Goal: Find specific page/section: Find specific page/section

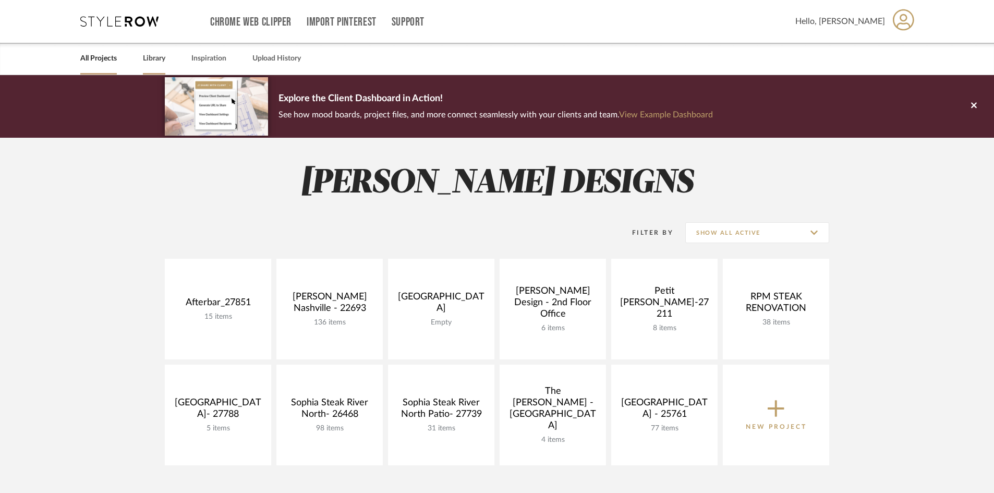
click at [145, 59] on link "Library" at bounding box center [154, 59] width 22 height 14
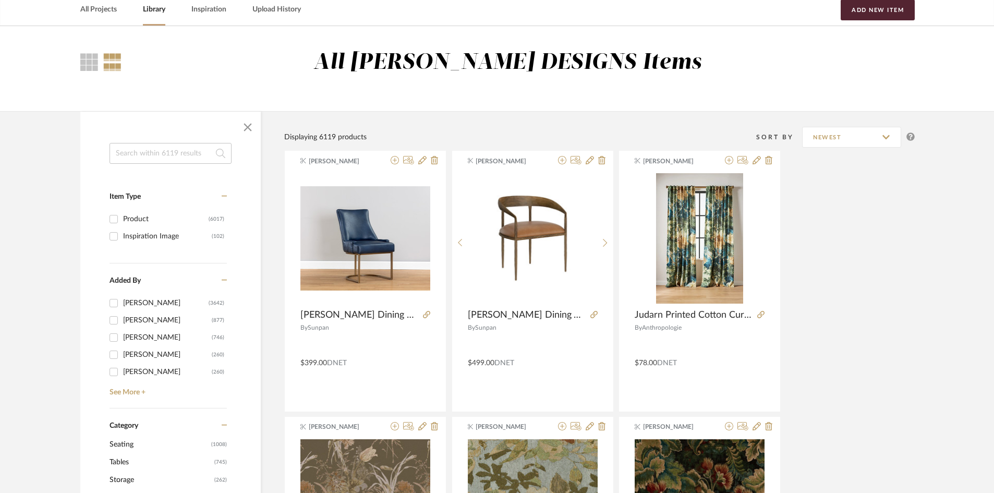
scroll to position [313, 0]
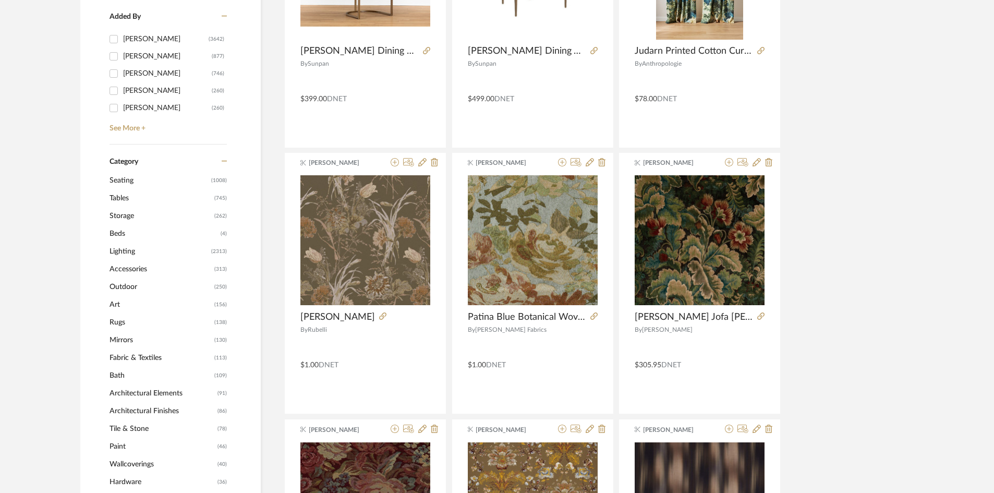
click at [117, 320] on span "Rugs" at bounding box center [160, 322] width 102 height 18
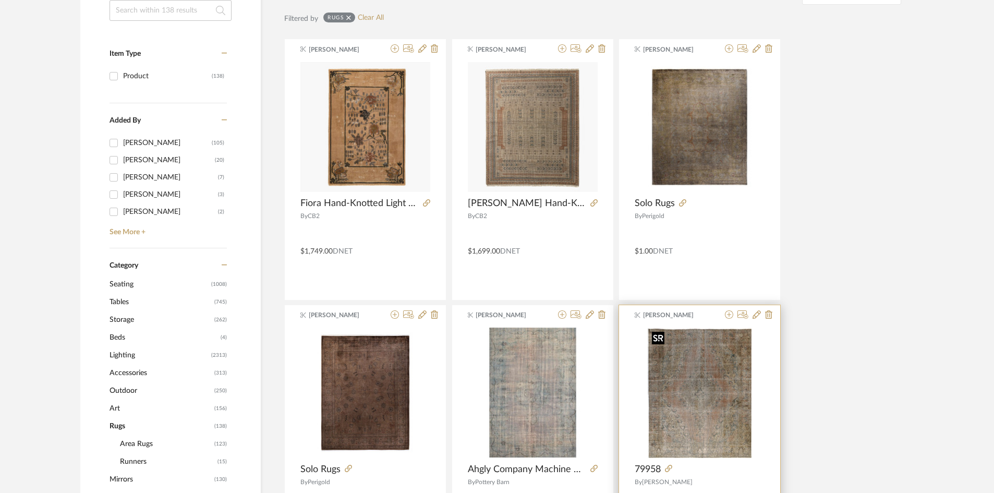
scroll to position [207, 0]
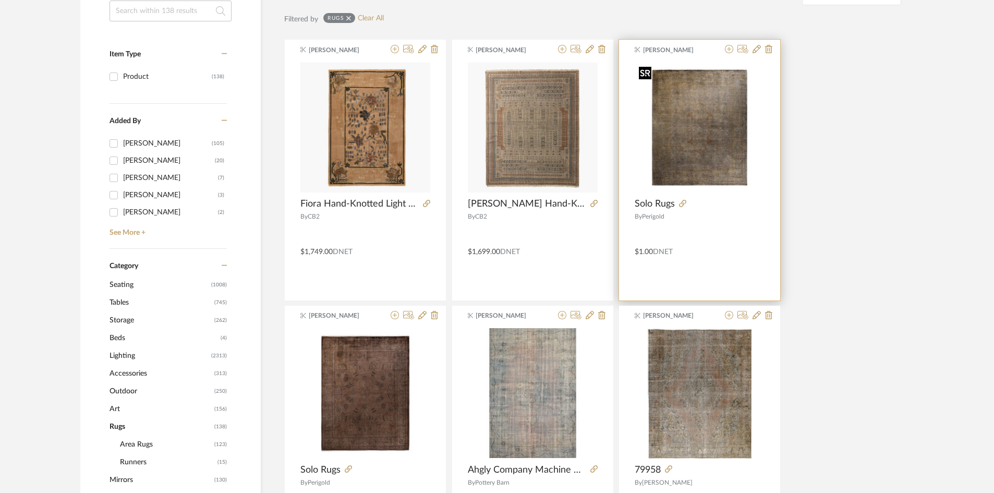
click at [712, 114] on div at bounding box center [699, 127] width 130 height 130
click at [681, 202] on icon at bounding box center [682, 203] width 7 height 7
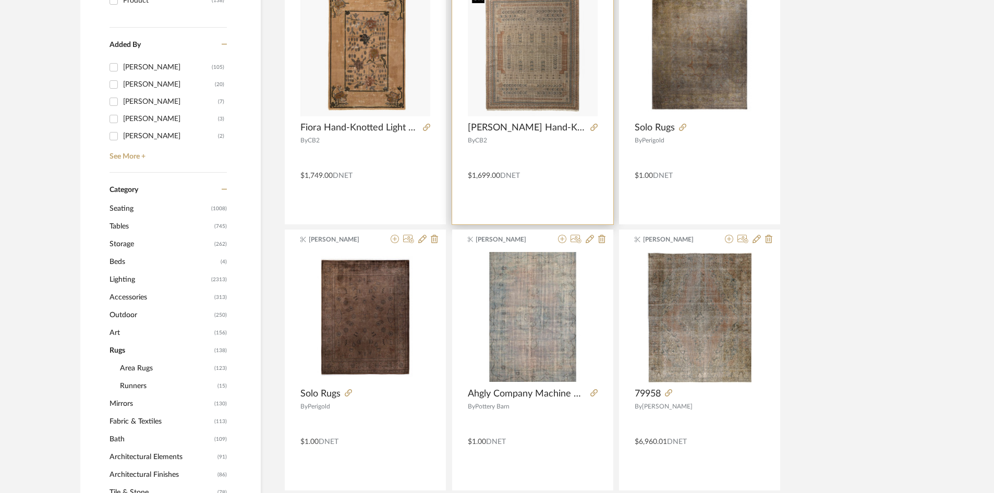
scroll to position [520, 0]
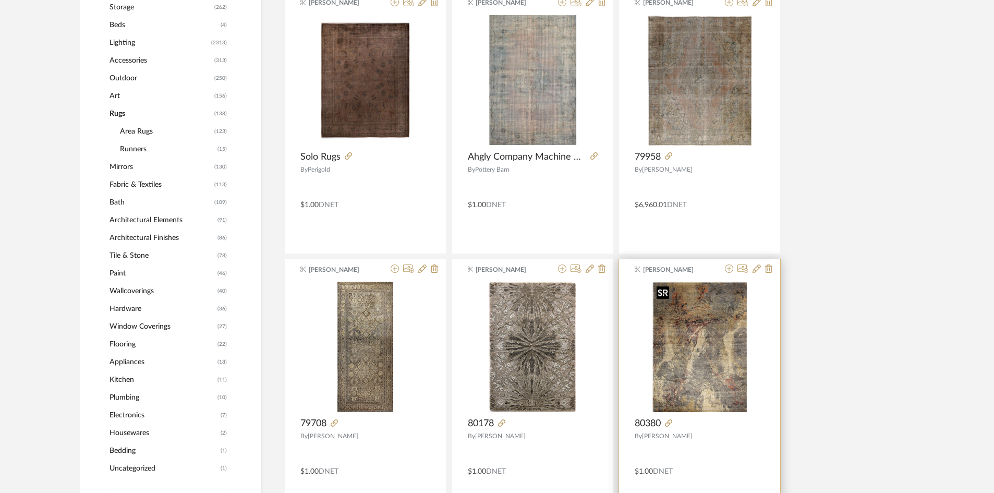
click at [0, 0] on img at bounding box center [0, 0] width 0 height 0
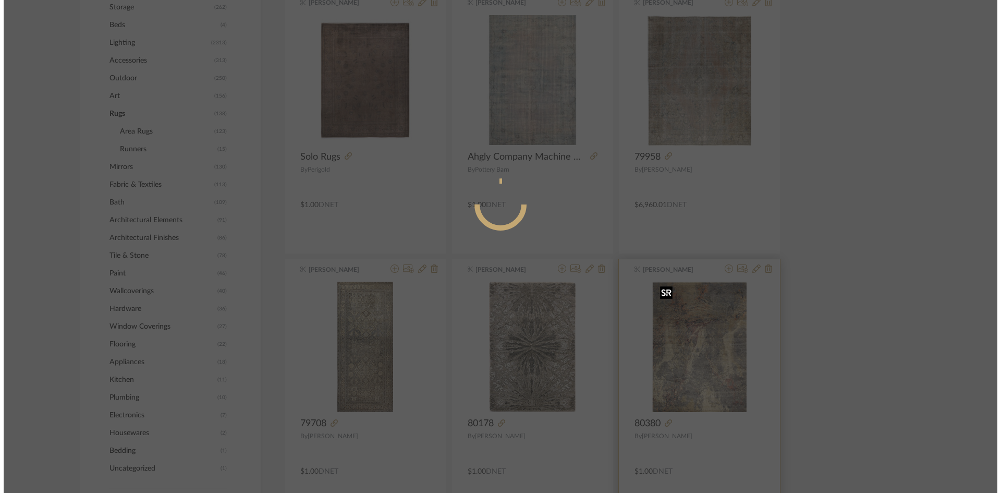
scroll to position [0, 0]
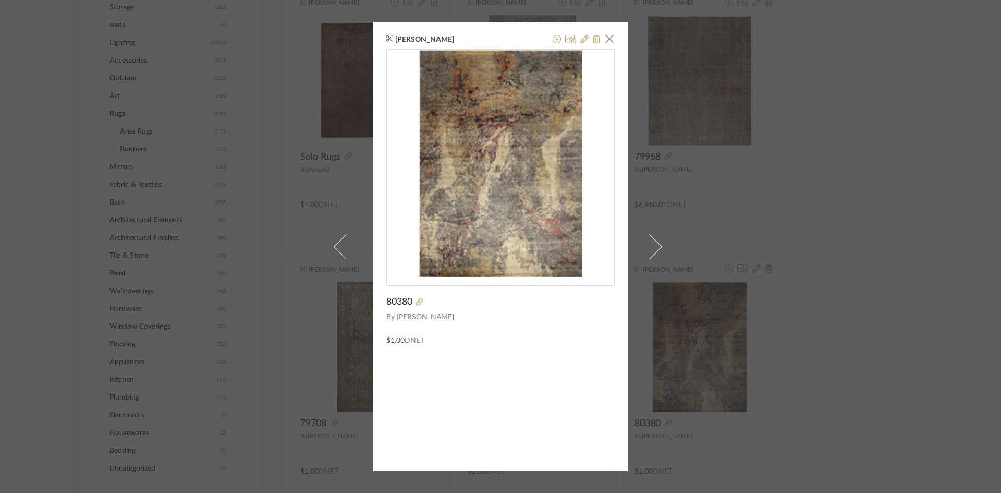
click at [837, 198] on div "[PERSON_NAME] × 80380 By [PERSON_NAME] $1.00 DNET" at bounding box center [500, 246] width 1001 height 493
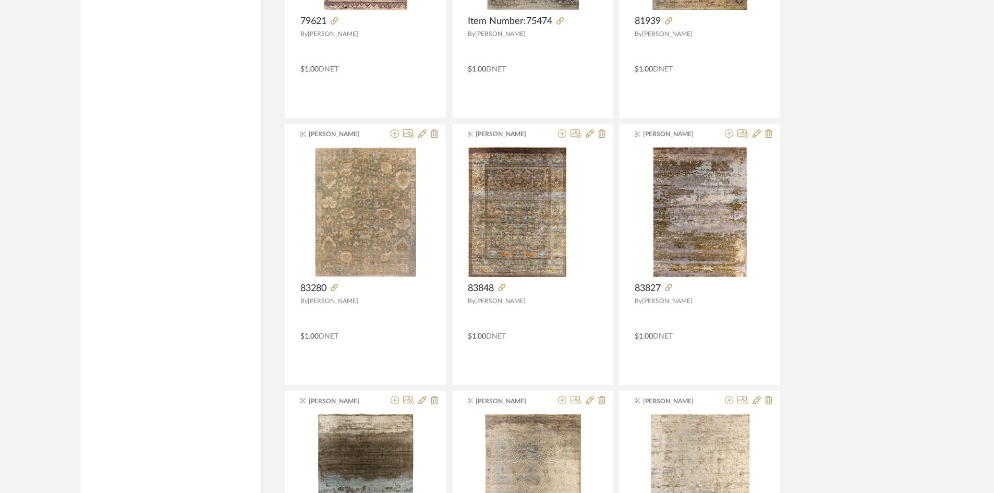
scroll to position [2136, 0]
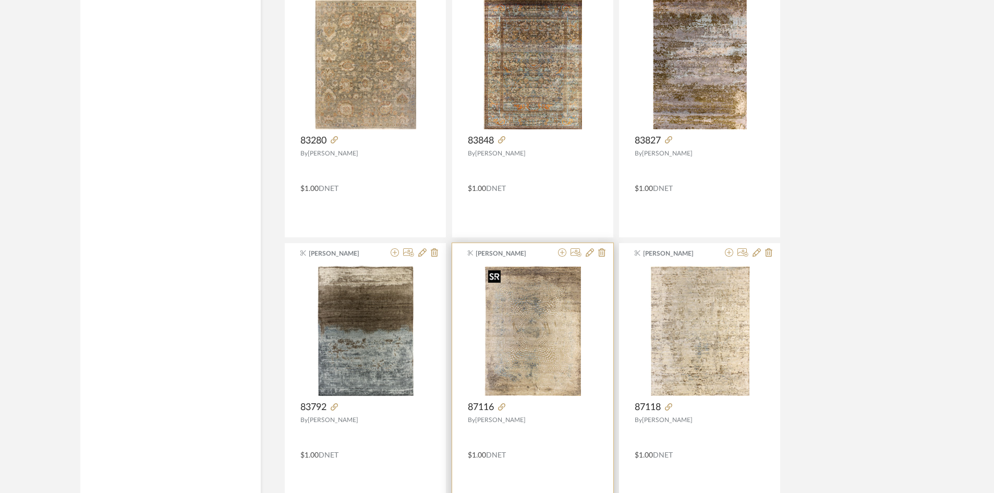
click at [0, 0] on img at bounding box center [0, 0] width 0 height 0
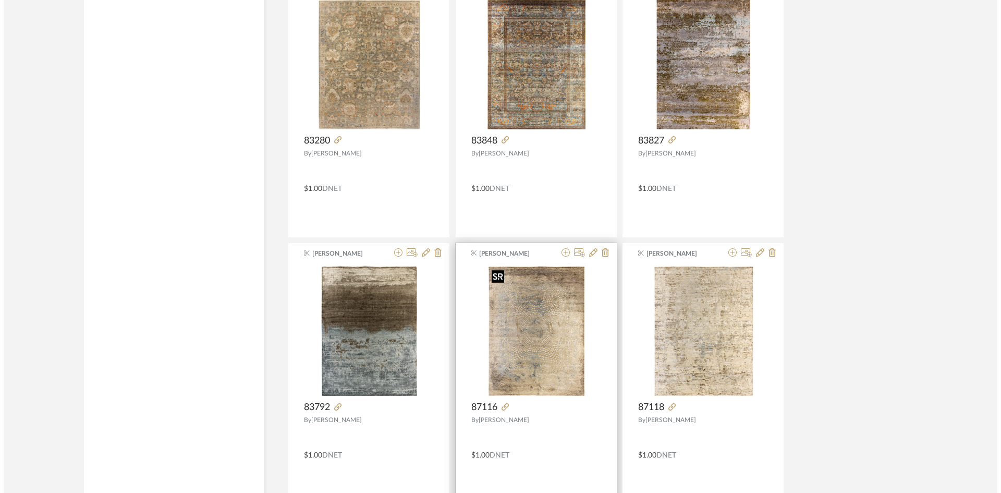
scroll to position [0, 0]
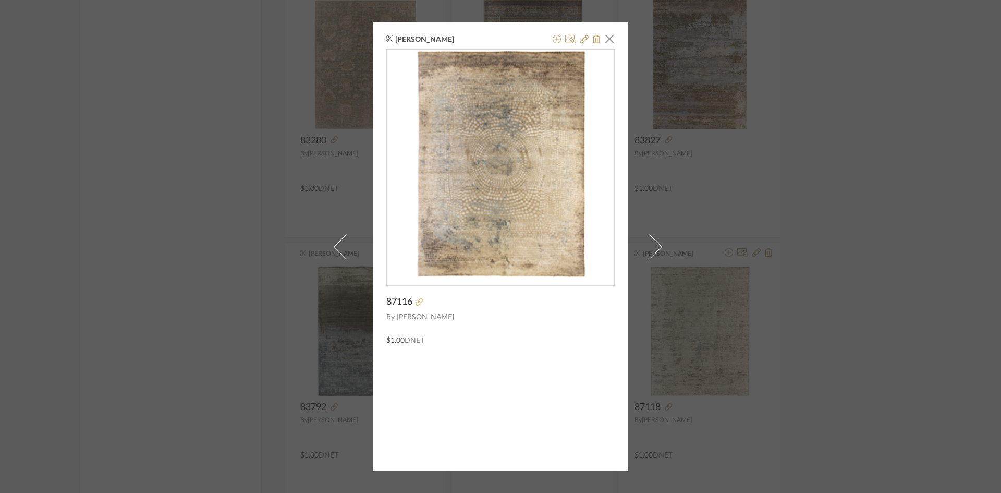
click at [418, 300] on icon at bounding box center [418, 301] width 7 height 7
click at [295, 201] on div "[PERSON_NAME] × 87116 By [PERSON_NAME] $1.00 DNET" at bounding box center [500, 246] width 1001 height 493
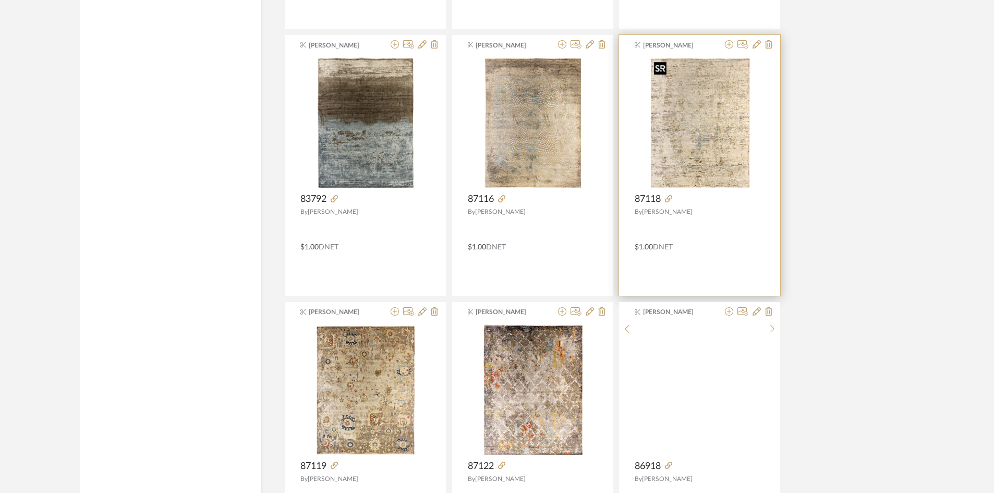
scroll to position [2344, 0]
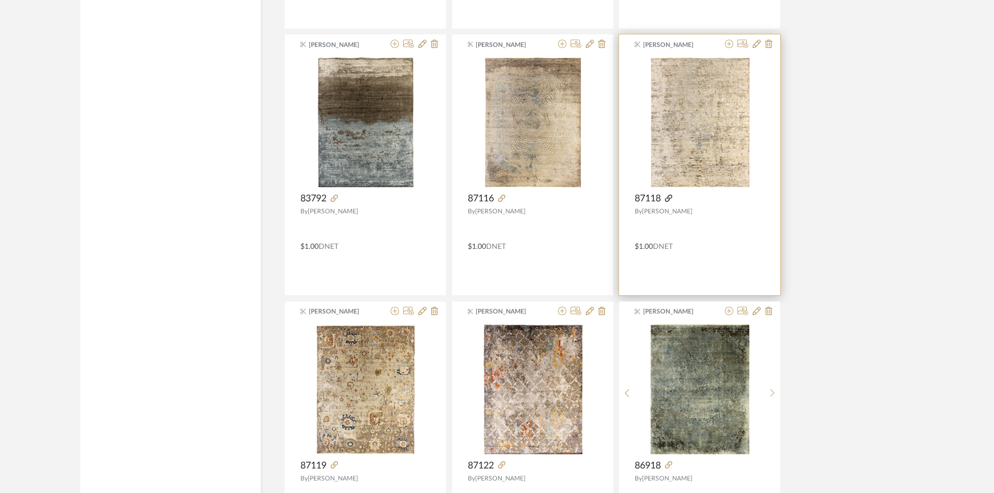
click at [672, 195] on icon at bounding box center [668, 197] width 7 height 7
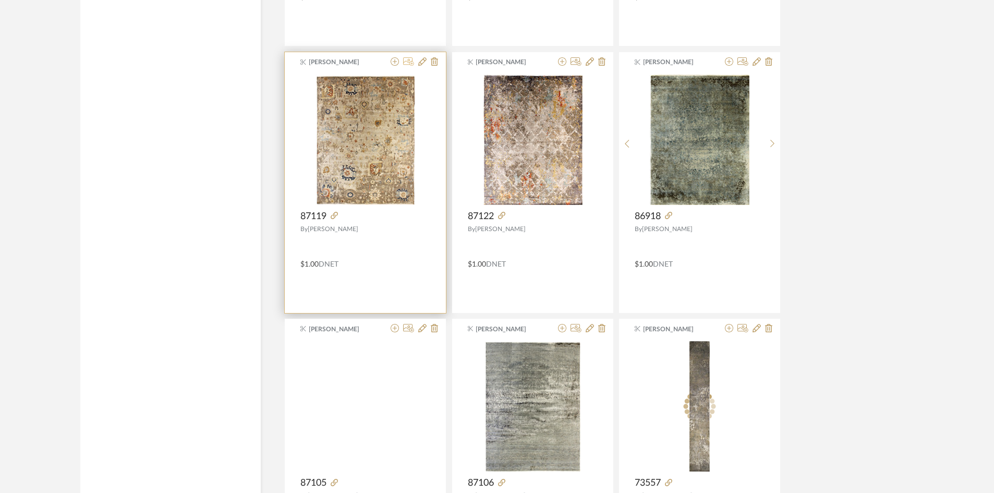
scroll to position [2657, 0]
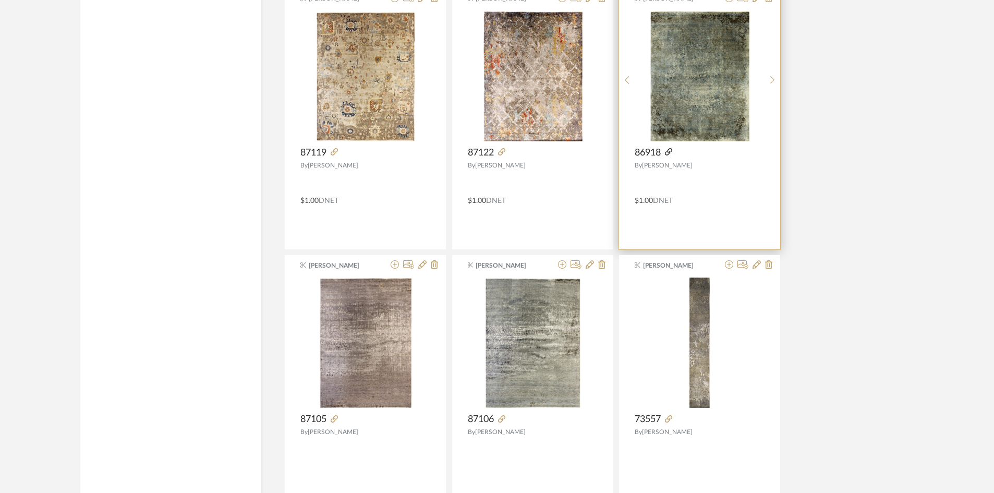
click at [669, 153] on icon at bounding box center [668, 151] width 7 height 7
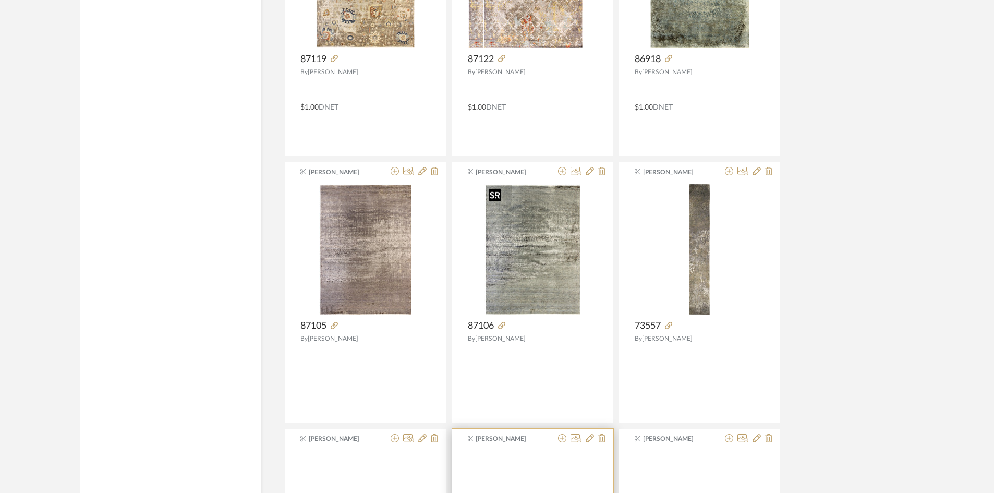
scroll to position [2918, 0]
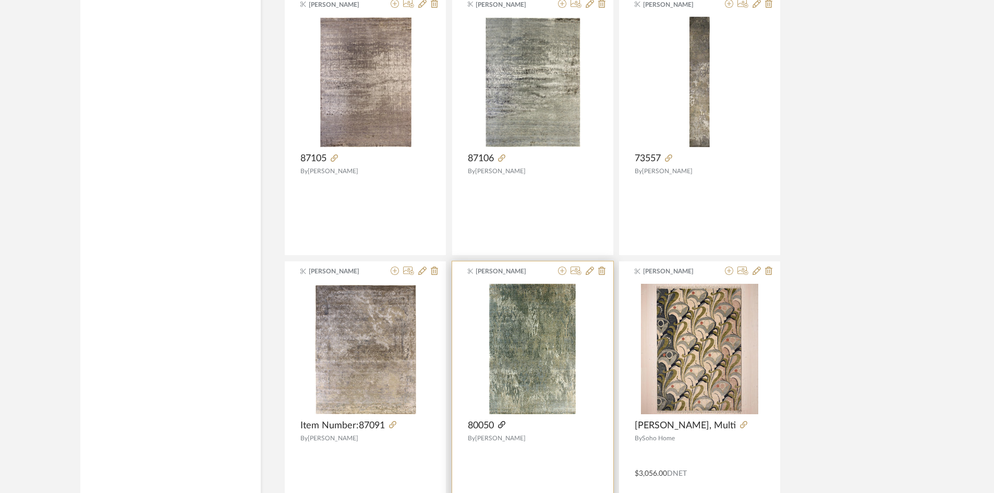
click at [501, 424] on icon at bounding box center [501, 424] width 7 height 7
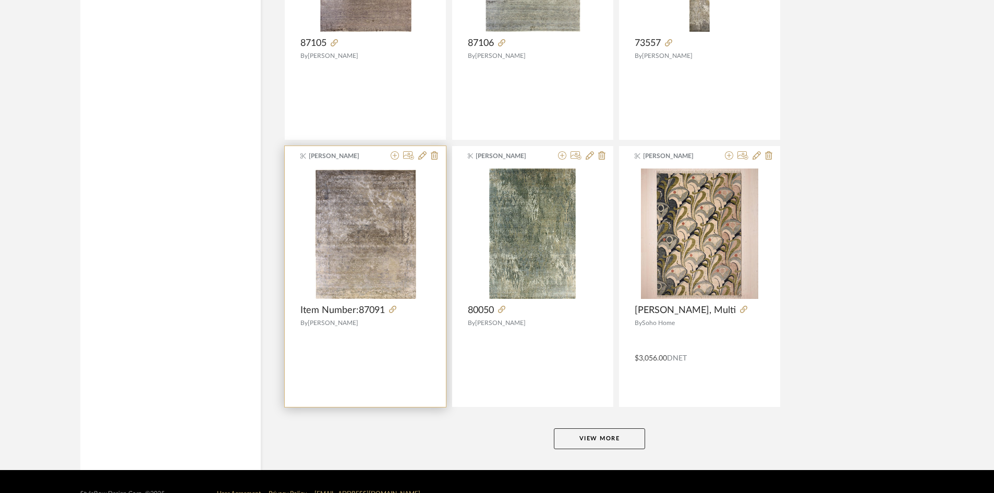
scroll to position [3058, 0]
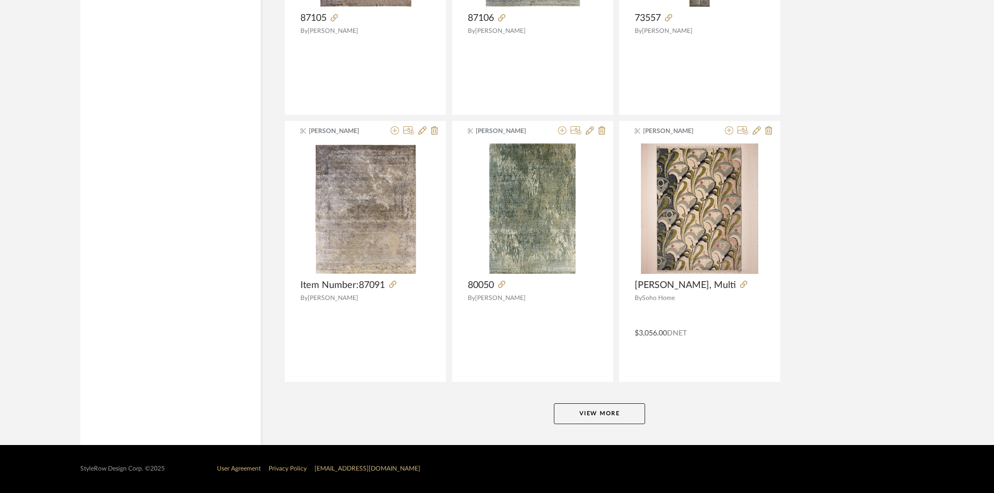
click at [621, 411] on button "View More" at bounding box center [599, 413] width 91 height 21
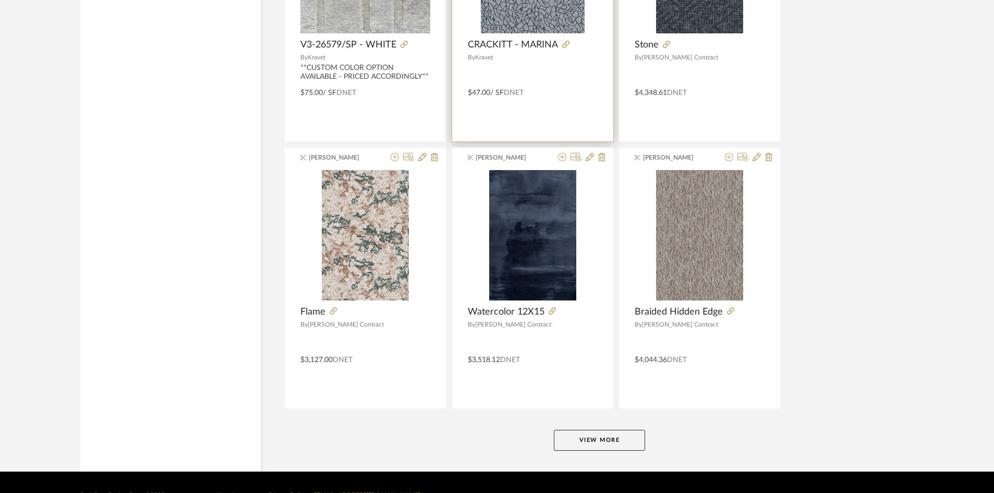
scroll to position [6257, 0]
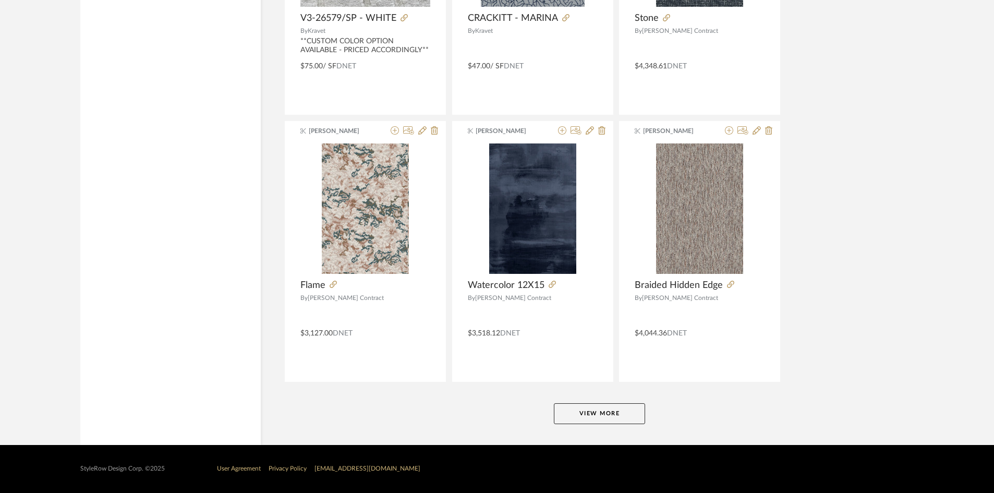
click at [606, 407] on button "View More" at bounding box center [599, 413] width 91 height 21
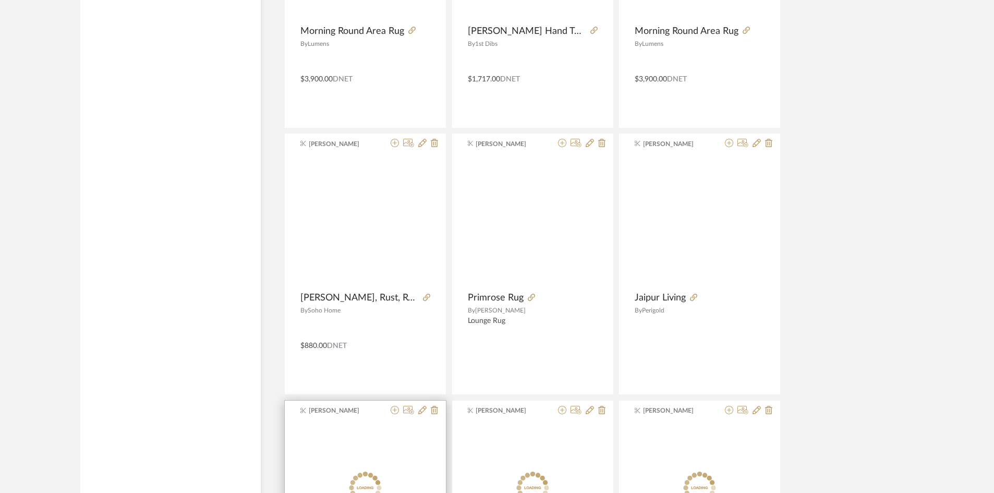
scroll to position [9437, 0]
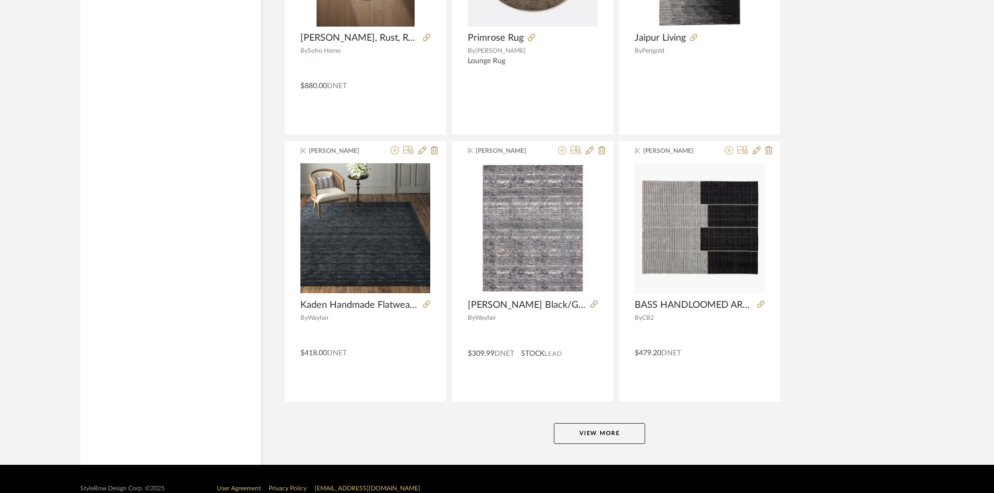
click at [598, 429] on button "View More" at bounding box center [599, 433] width 91 height 21
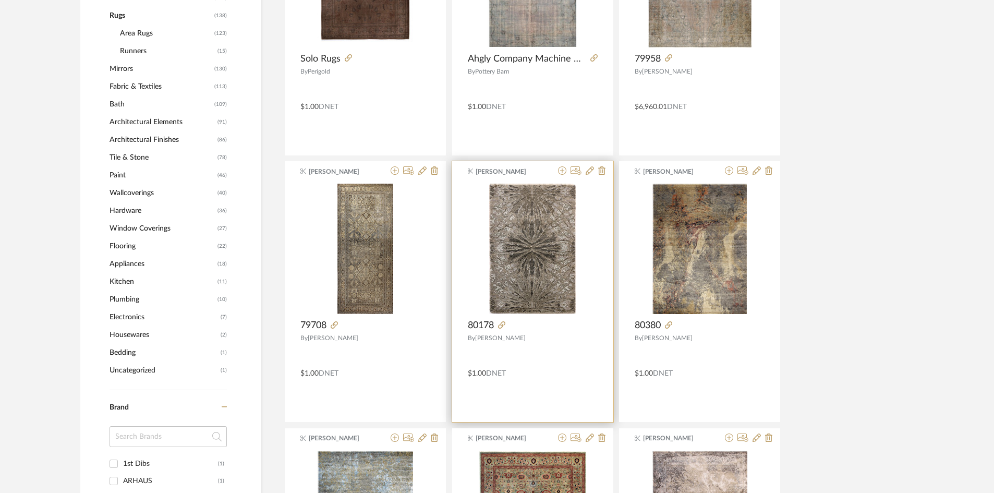
scroll to position [983, 0]
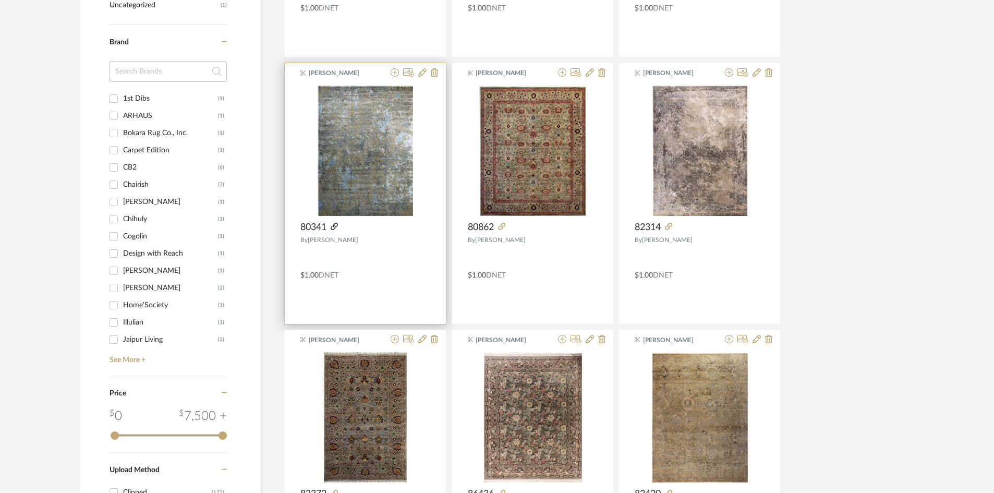
click at [335, 226] on icon at bounding box center [333, 226] width 7 height 7
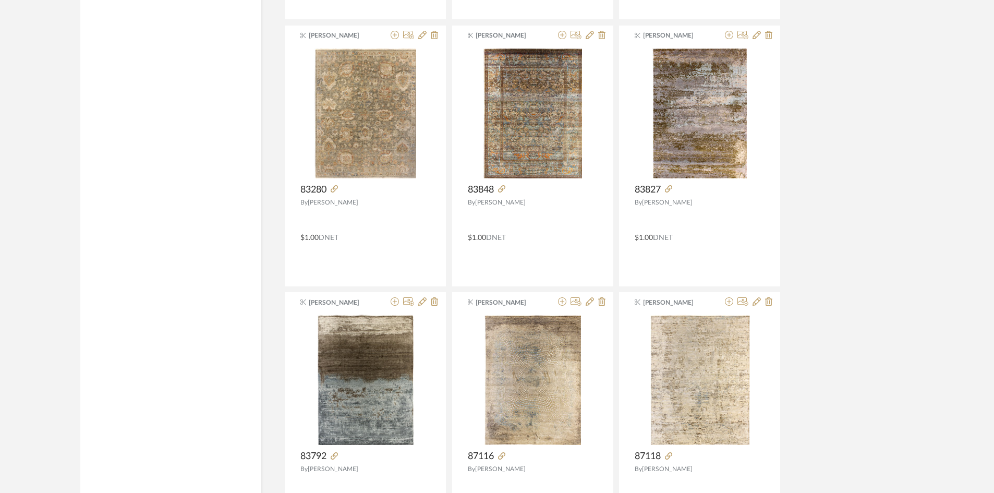
scroll to position [2129, 0]
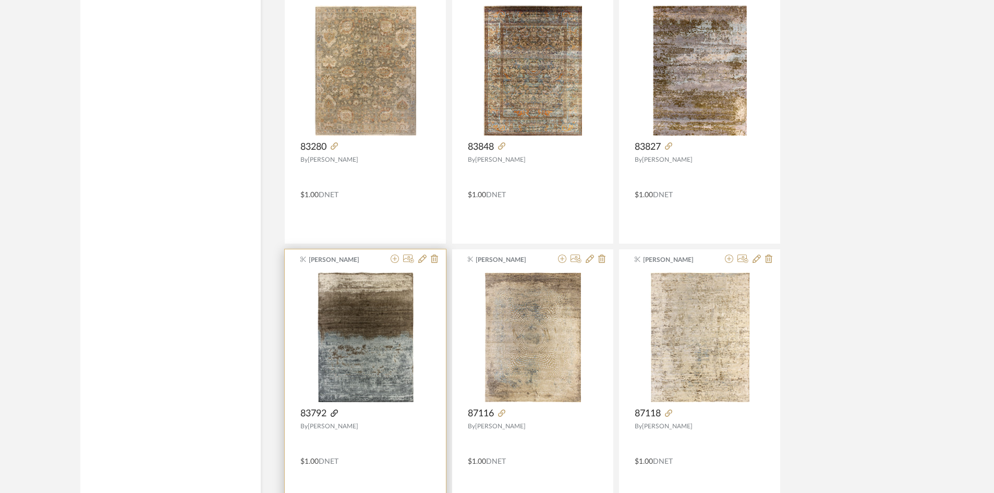
click at [334, 411] on icon at bounding box center [333, 412] width 7 height 7
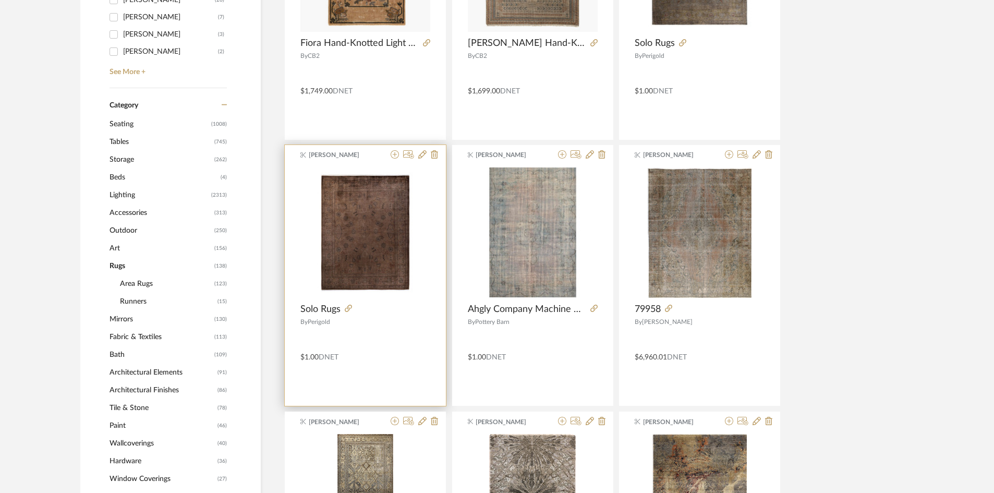
scroll to position [0, 0]
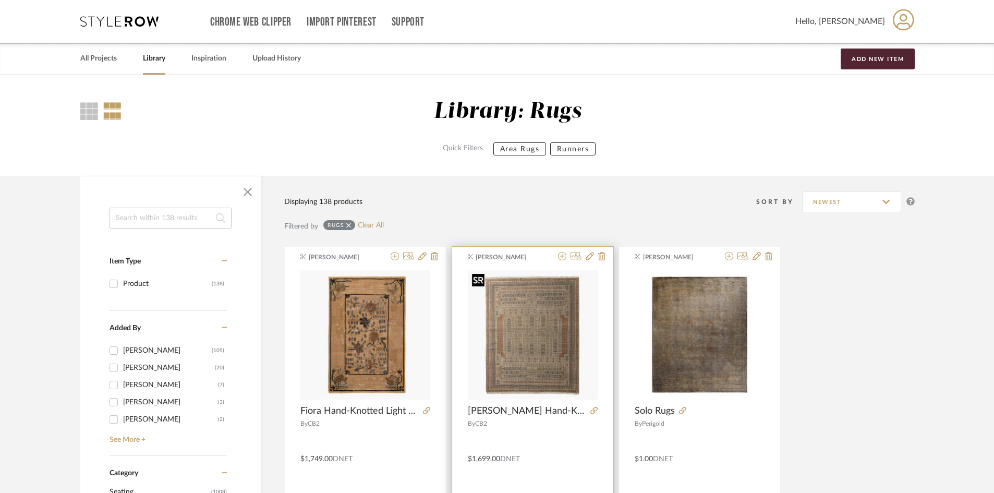
click at [591, 369] on img "0" at bounding box center [533, 334] width 130 height 130
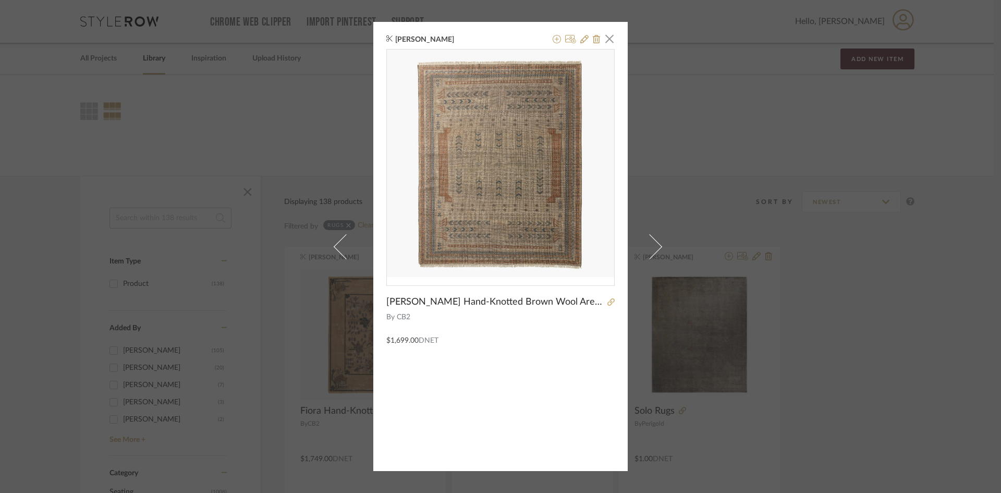
drag, startPoint x: 778, startPoint y: 155, endPoint x: 682, endPoint y: 7, distance: 176.1
click at [771, 137] on div "[PERSON_NAME] × [PERSON_NAME] Hand-Knotted Brown Wool Area Rug 8'X10' By CB2 $1…" at bounding box center [500, 246] width 1001 height 493
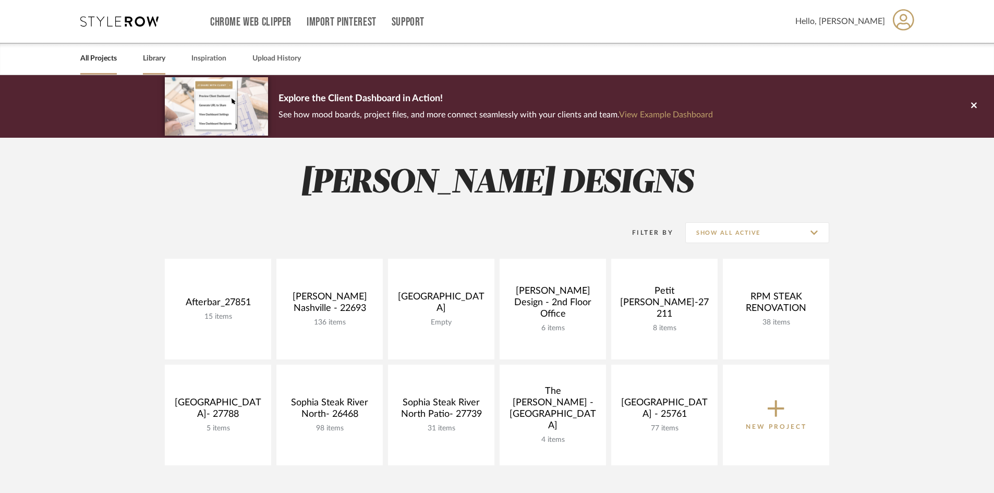
click at [148, 69] on div "Library" at bounding box center [154, 59] width 22 height 32
click at [152, 58] on link "Library" at bounding box center [154, 59] width 22 height 14
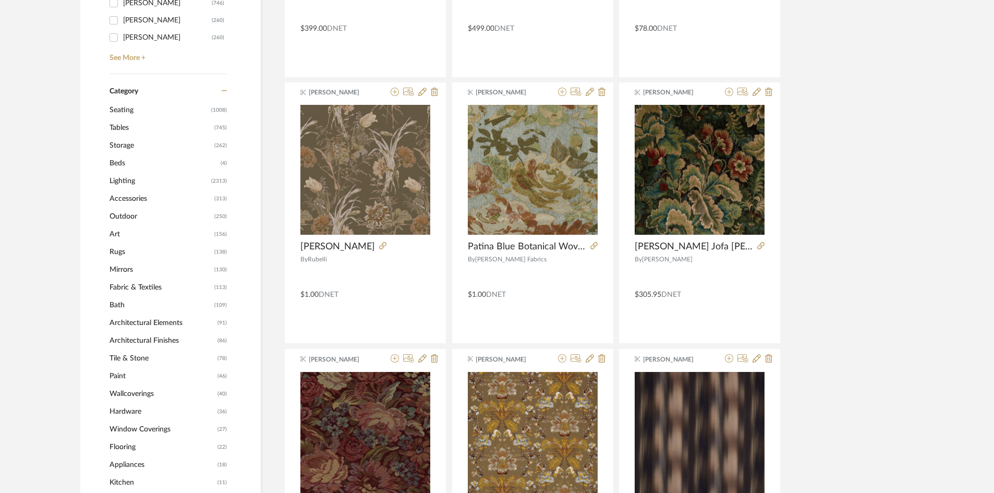
scroll to position [313, 0]
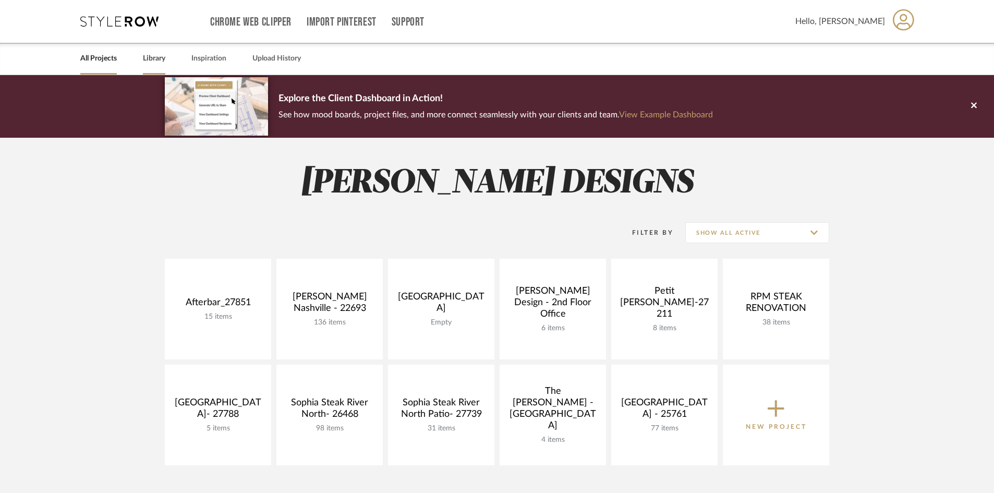
click at [163, 60] on link "Library" at bounding box center [154, 59] width 22 height 14
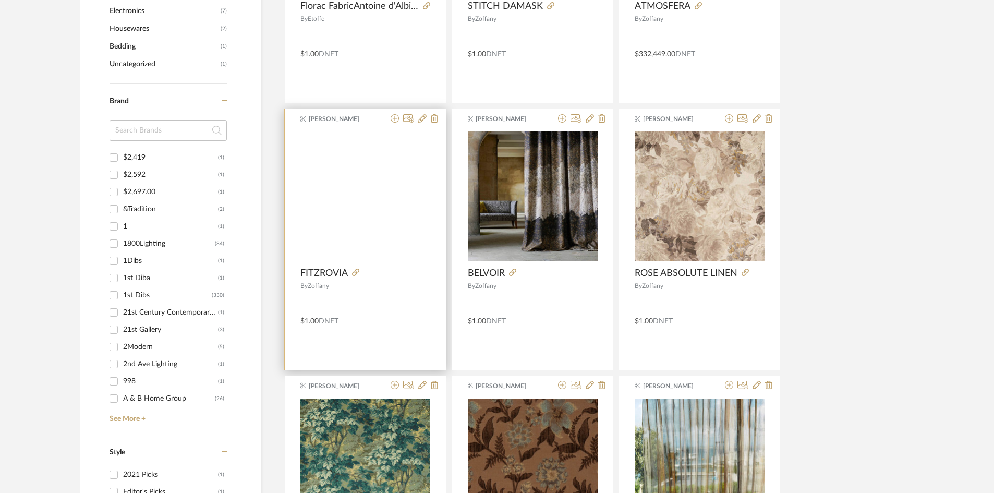
scroll to position [834, 0]
